Goal: Find specific page/section: Find specific page/section

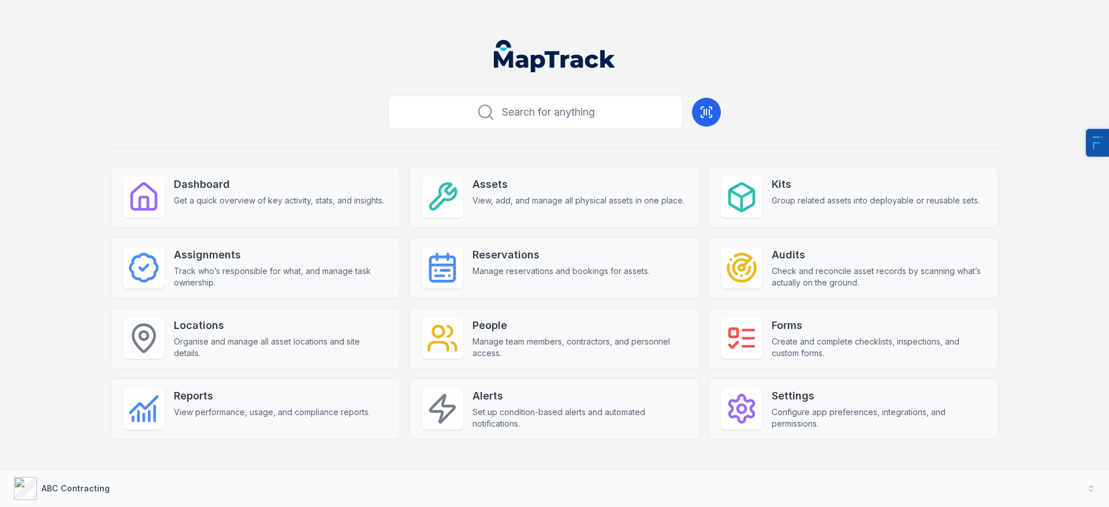
click at [274, 63] on header at bounding box center [555, 61] width 1082 height 60
click at [328, 104] on div "Search for anything Dashboard Get a quick overview of key activity, stats, and …" at bounding box center [554, 283] width 887 height 385
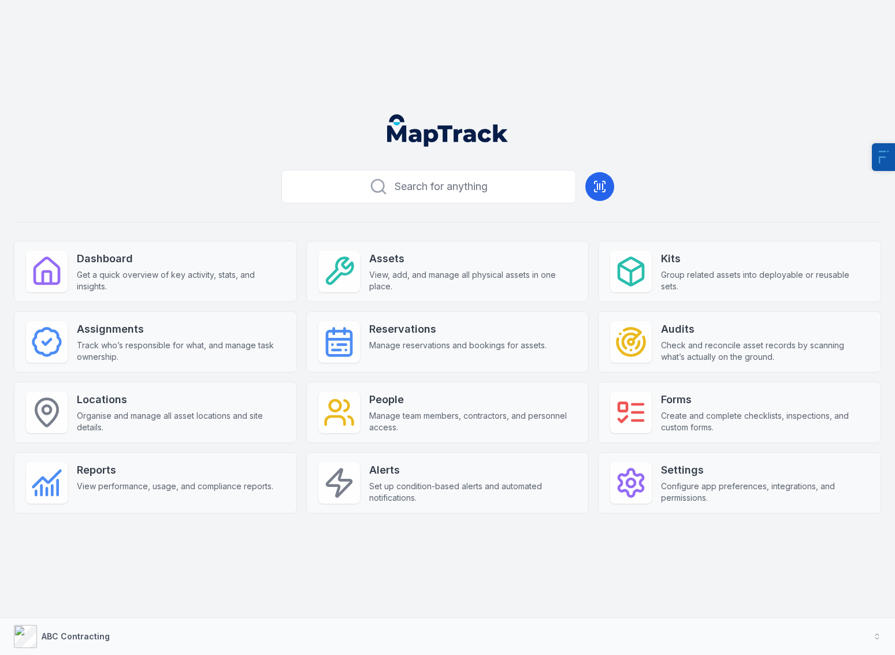
click at [887, 66] on div "Search for anything Dashboard Get a quick overview of key activity, stats, and …" at bounding box center [447, 327] width 895 height 655
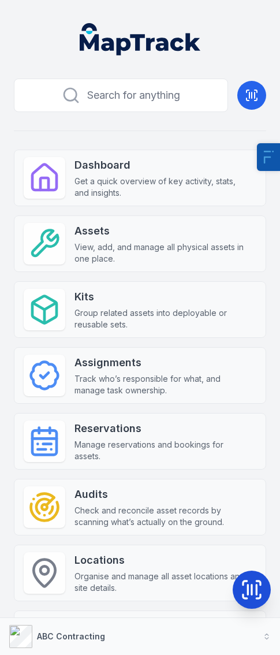
click at [255, 506] on icon at bounding box center [251, 589] width 23 height 23
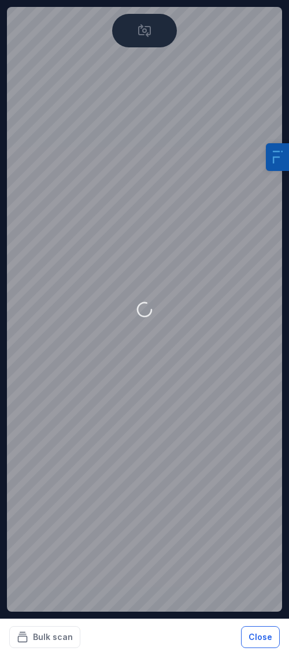
click at [268, 506] on button "Close" at bounding box center [260, 637] width 39 height 22
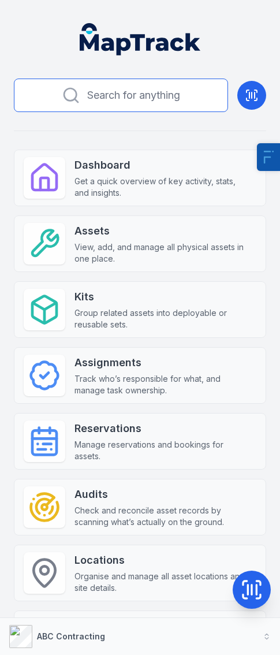
click at [92, 88] on span "Search for anything" at bounding box center [133, 95] width 93 height 16
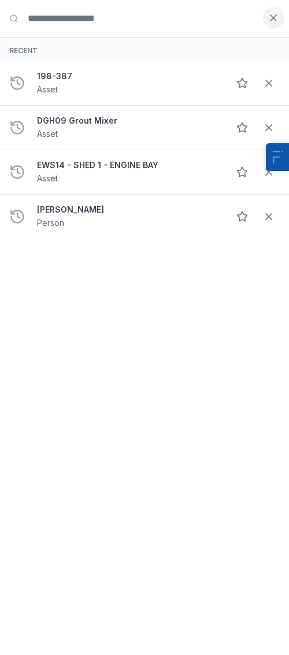
click at [265, 18] on button at bounding box center [273, 18] width 22 height 22
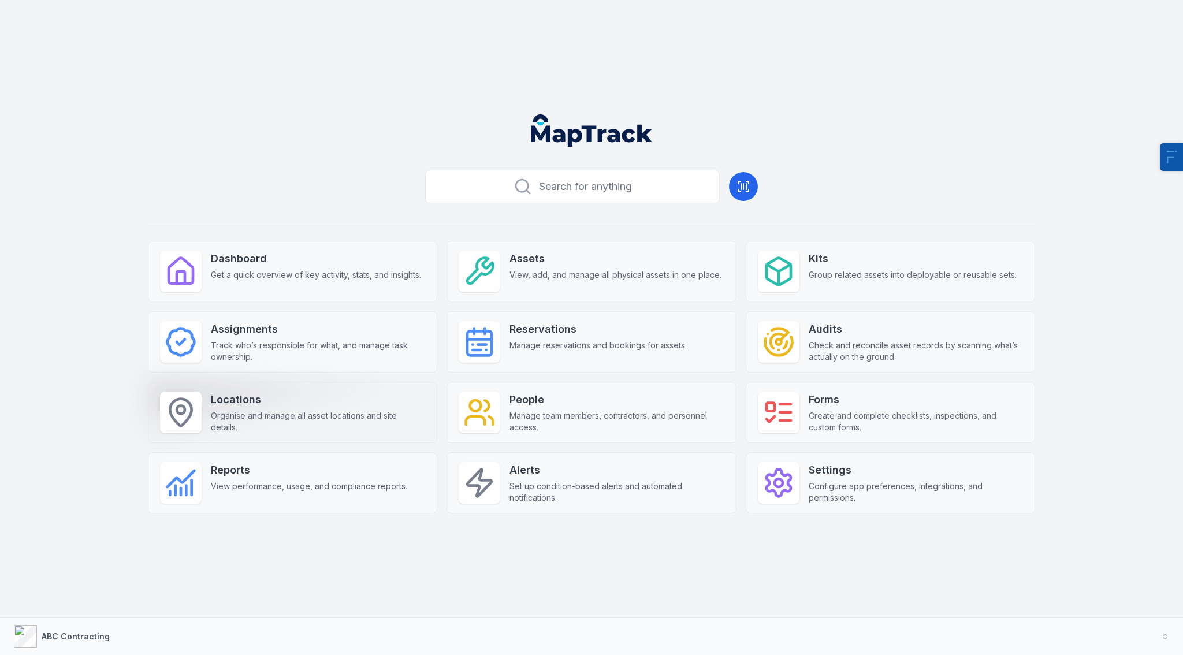
click at [229, 402] on strong "Locations" at bounding box center [318, 400] width 214 height 16
